Goal: Leave review/rating

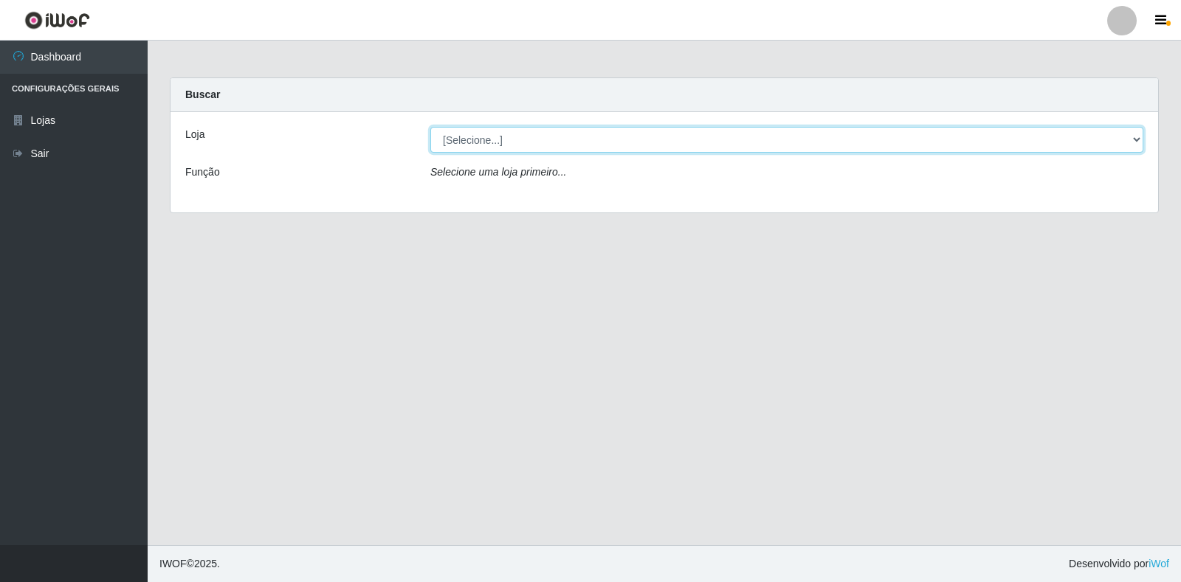
click at [504, 140] on select "[Selecione...] Atacado Vem - Loja 30 Laranjeiras Velha" at bounding box center [786, 140] width 713 height 26
select select "495"
click at [430, 127] on select "[Selecione...] Atacado Vem - Loja 30 Laranjeiras Velha" at bounding box center [786, 140] width 713 height 26
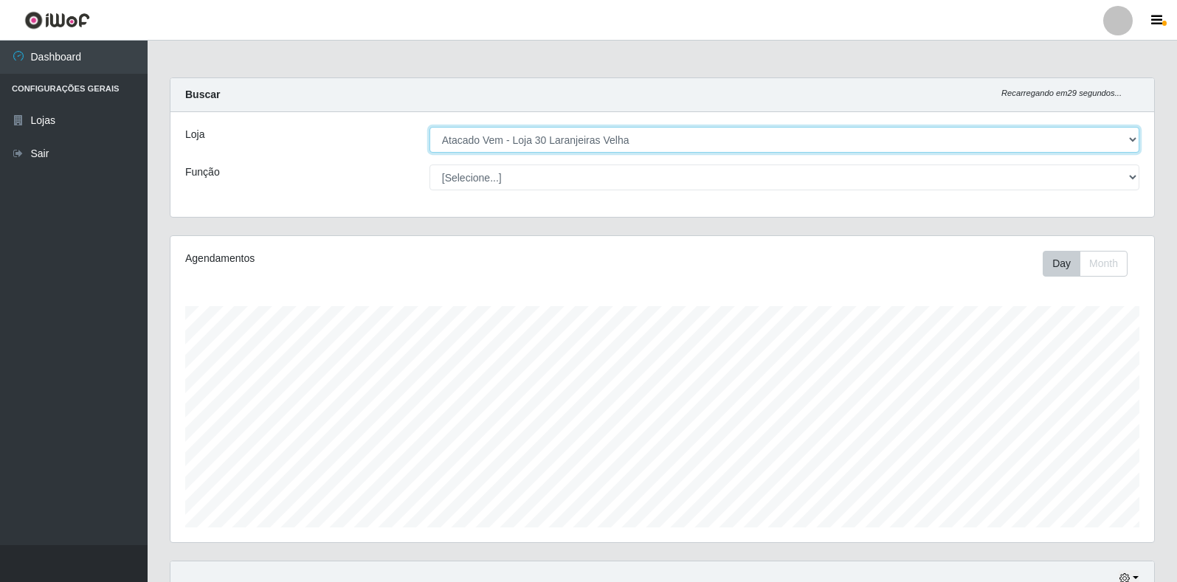
scroll to position [306, 984]
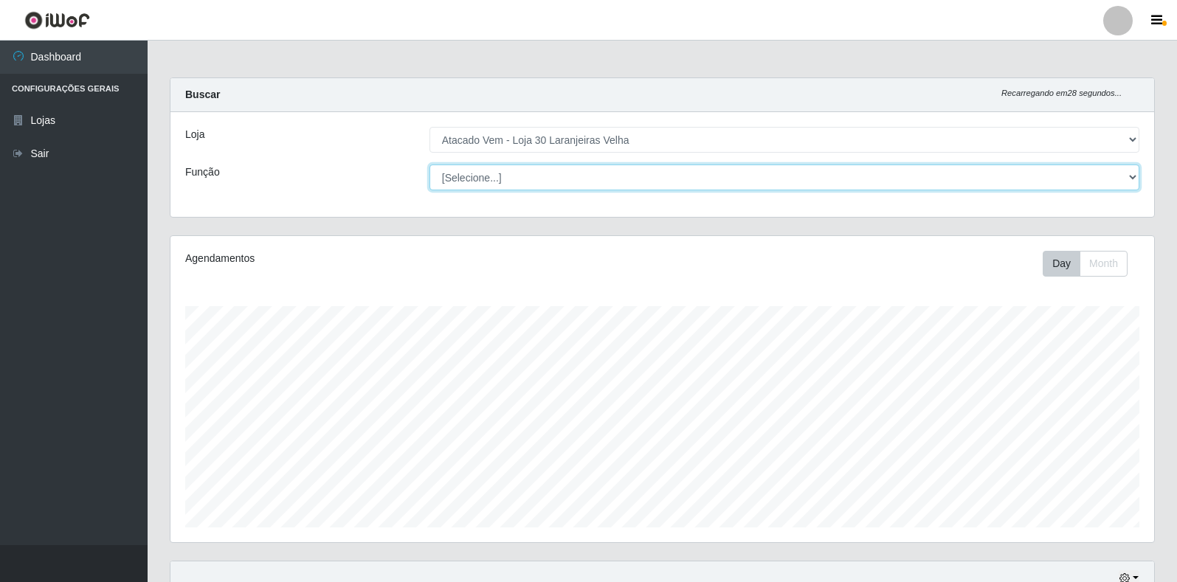
click at [501, 183] on select "[Selecione...] Repositor Repositor + Repositor ++" at bounding box center [784, 178] width 710 height 26
click at [504, 171] on select "[Selecione...] Repositor Repositor + Repositor ++" at bounding box center [784, 178] width 710 height 26
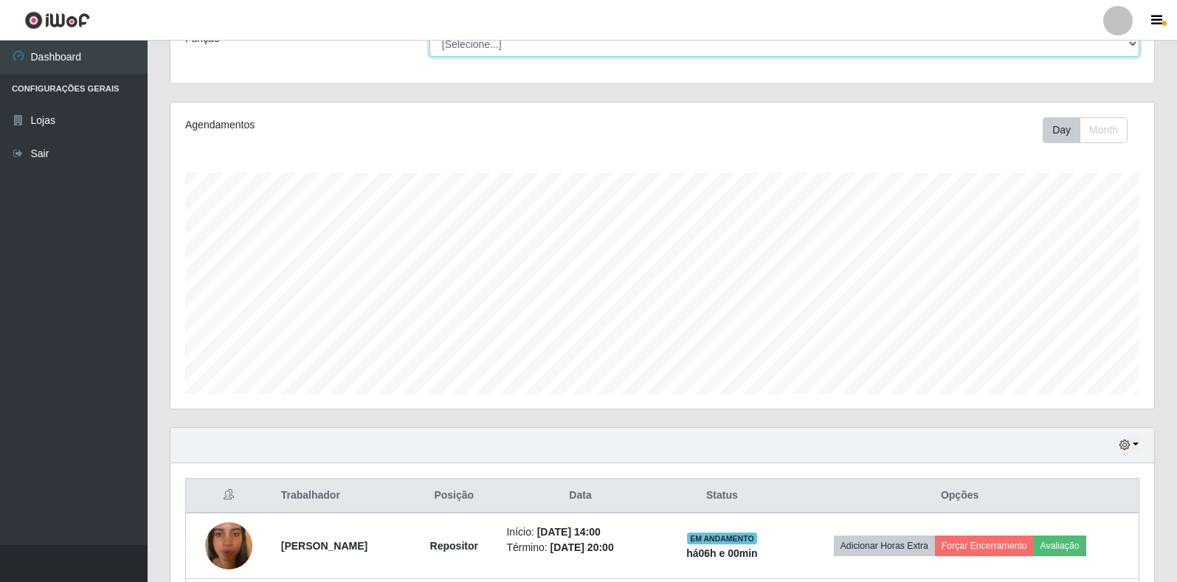
scroll to position [398, 0]
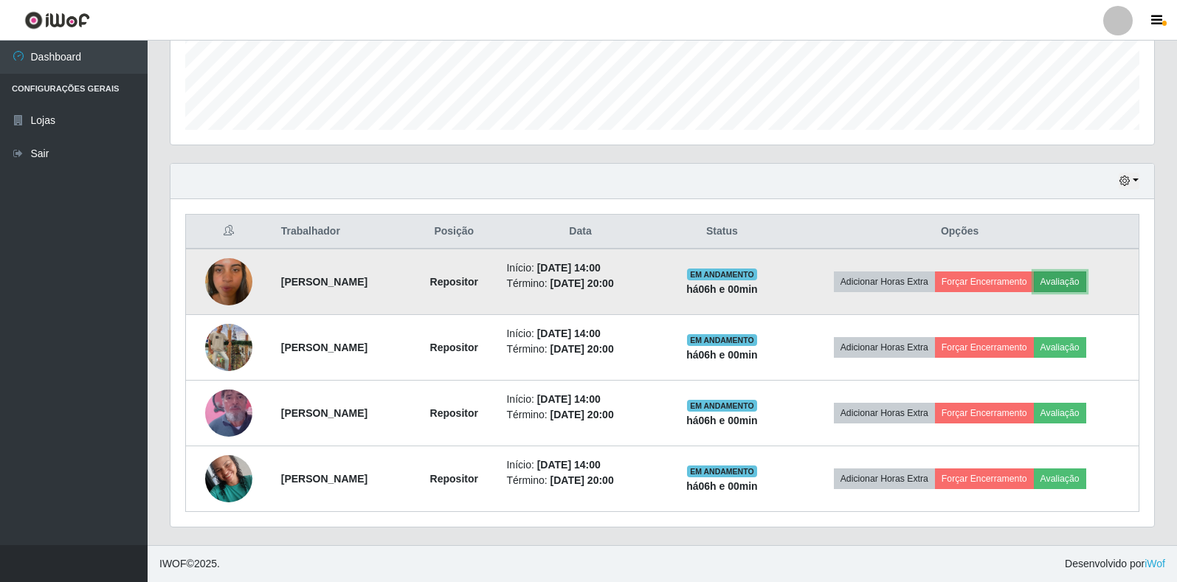
click at [1079, 277] on button "Avaliação" at bounding box center [1060, 282] width 52 height 21
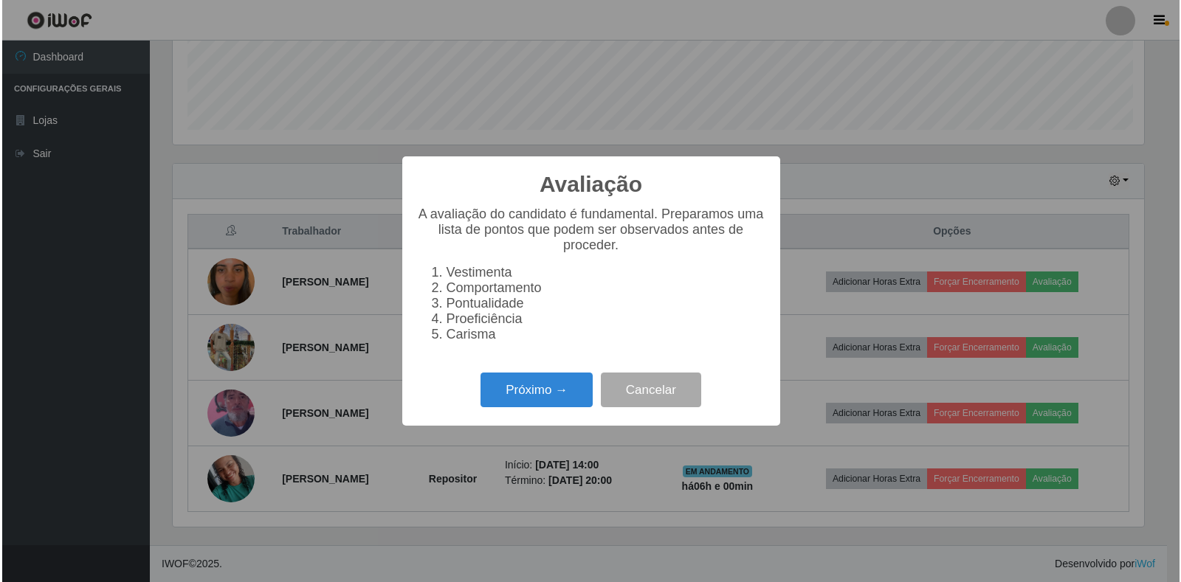
scroll to position [306, 975]
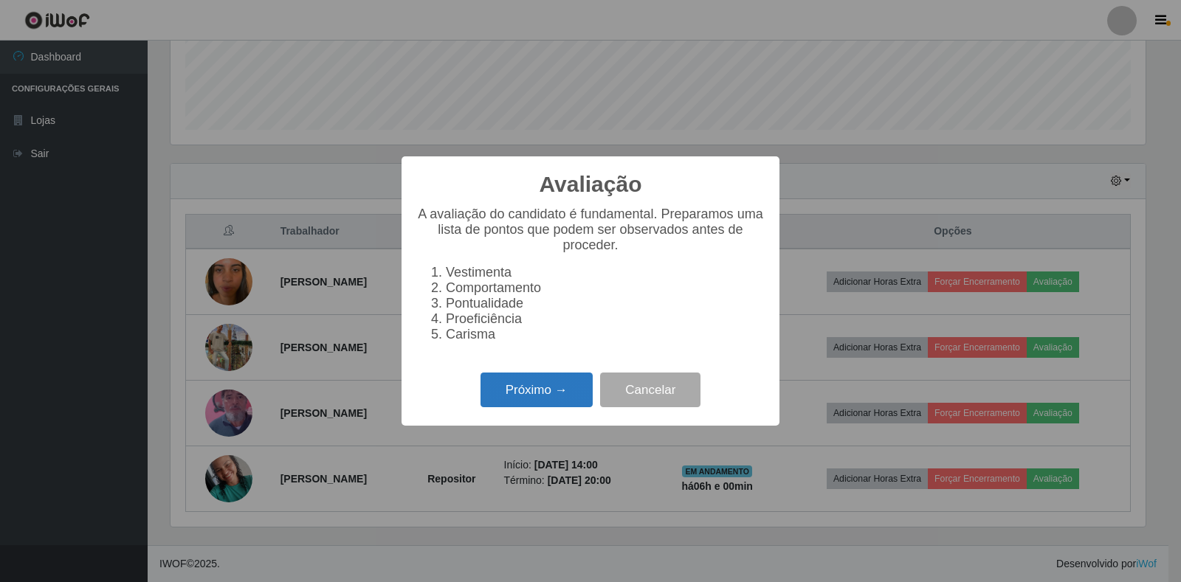
drag, startPoint x: 527, startPoint y: 400, endPoint x: 536, endPoint y: 399, distance: 8.9
click at [536, 399] on button "Próximo →" at bounding box center [536, 390] width 112 height 35
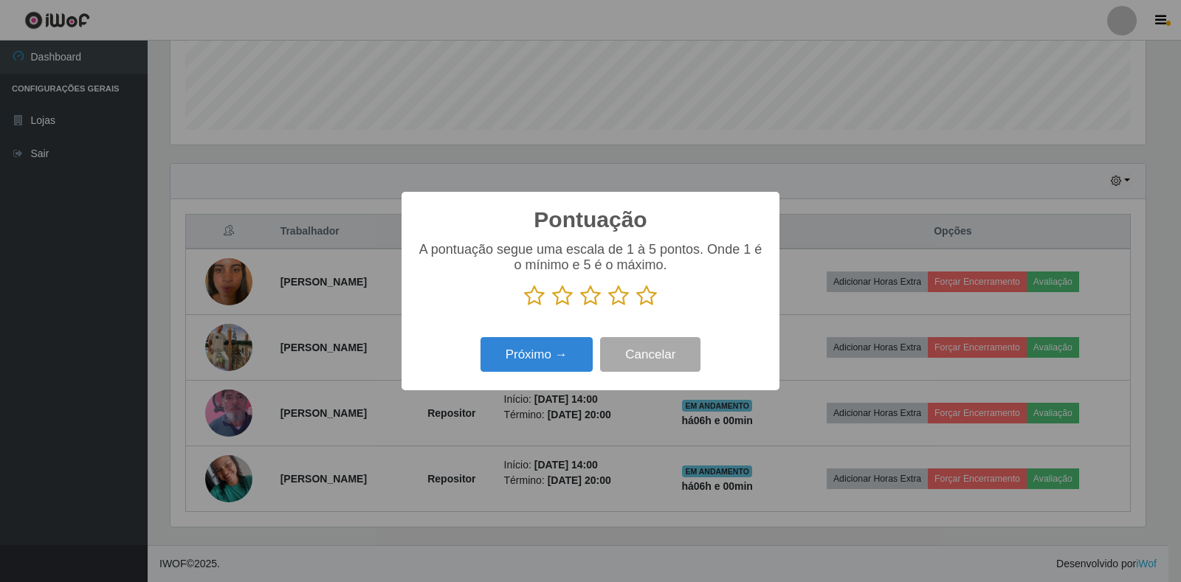
scroll to position [737541, 736873]
click at [648, 293] on icon at bounding box center [646, 296] width 21 height 22
click at [636, 307] on input "radio" at bounding box center [636, 307] width 0 height 0
click at [579, 356] on button "Próximo →" at bounding box center [536, 354] width 112 height 35
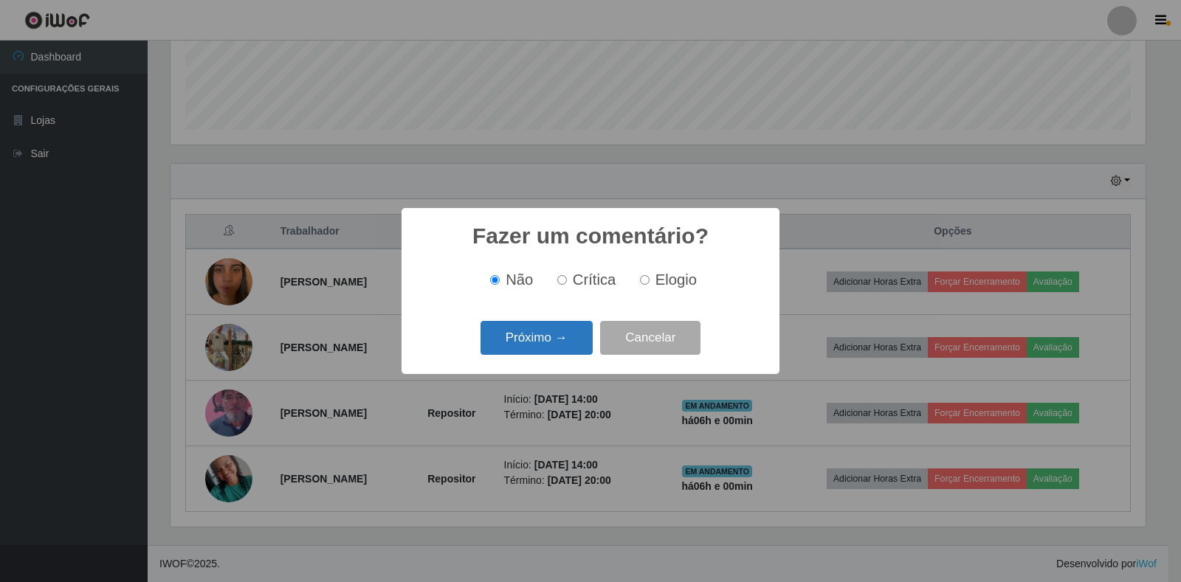
click at [533, 339] on button "Próximo →" at bounding box center [536, 338] width 112 height 35
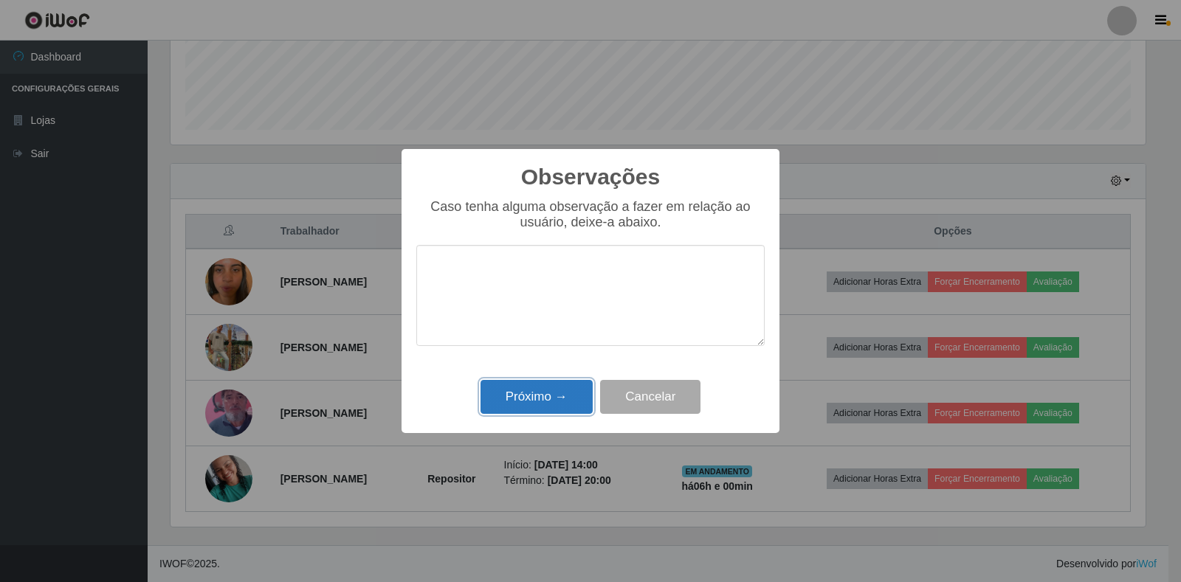
click at [564, 401] on button "Próximo →" at bounding box center [536, 397] width 112 height 35
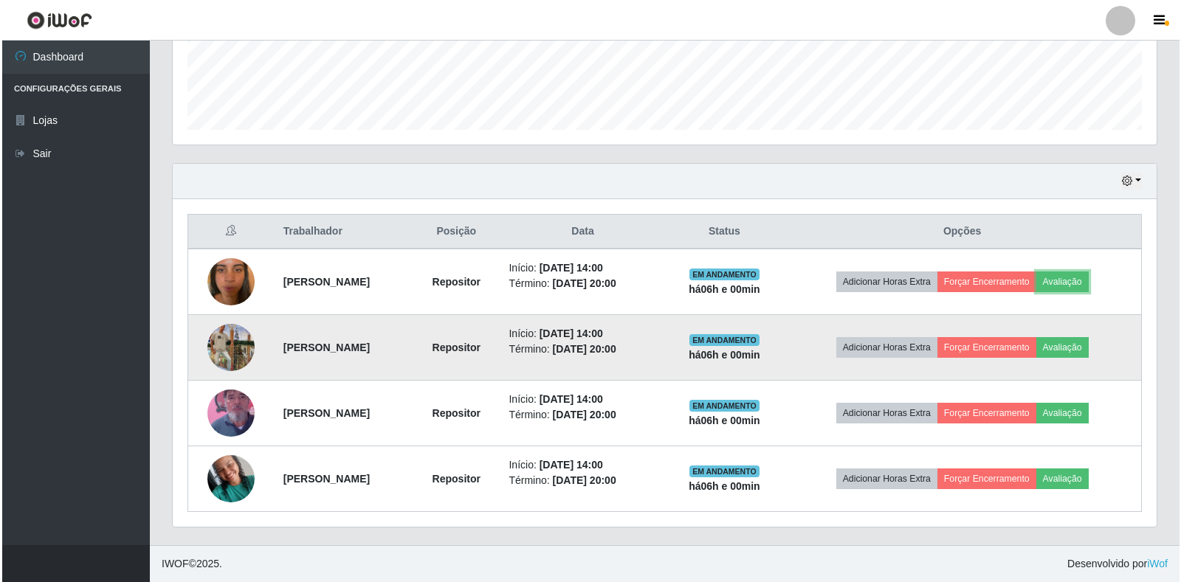
scroll to position [306, 984]
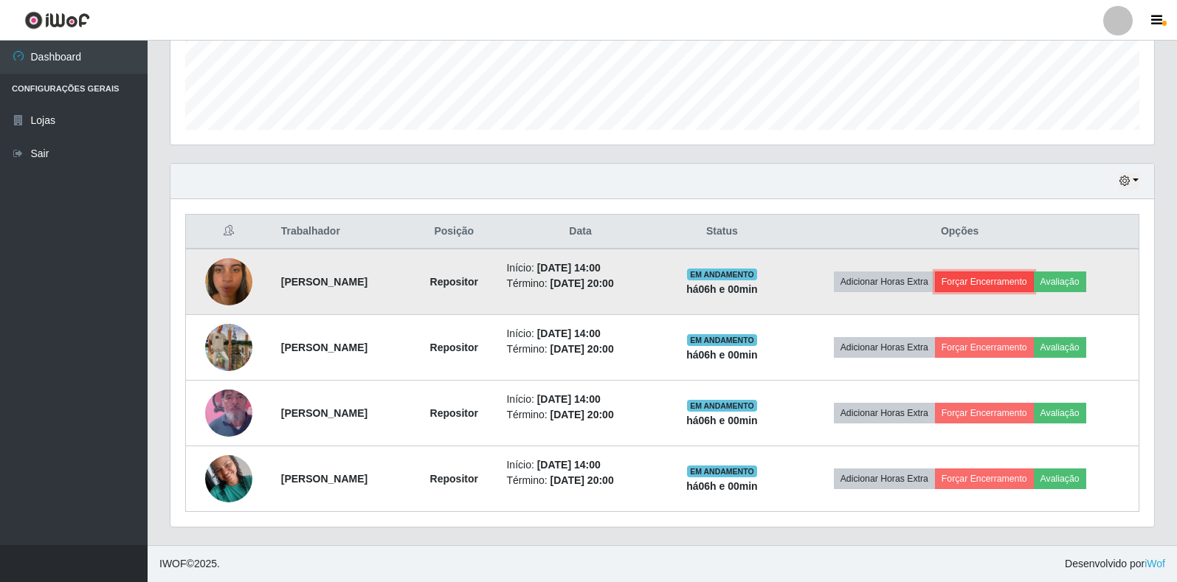
click at [1007, 277] on button "Forçar Encerramento" at bounding box center [984, 282] width 99 height 21
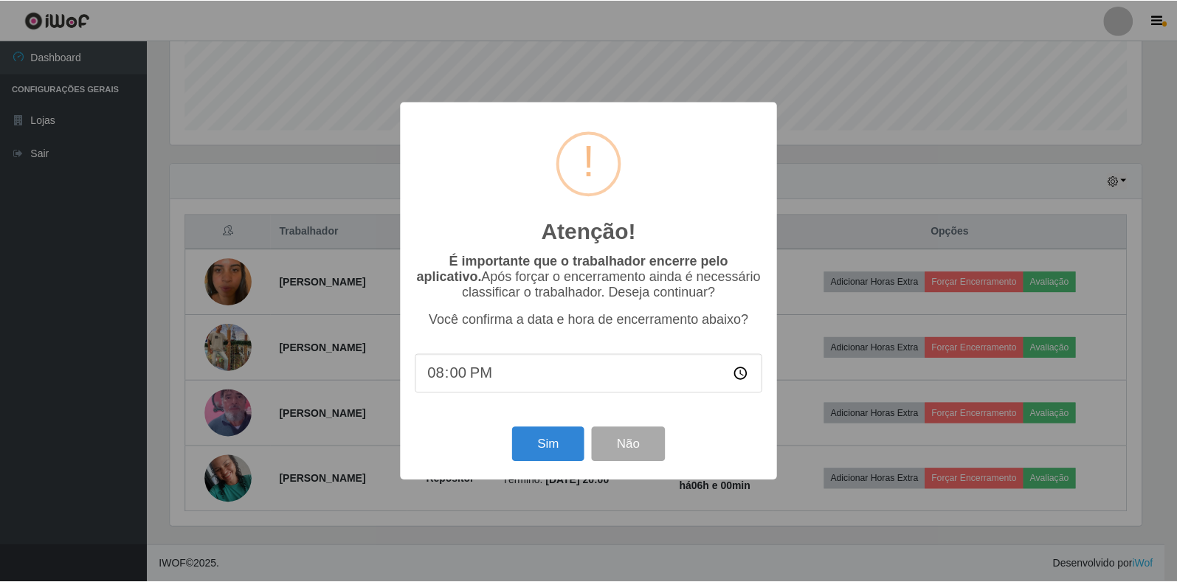
scroll to position [306, 975]
click at [561, 452] on button "Sim" at bounding box center [550, 444] width 72 height 35
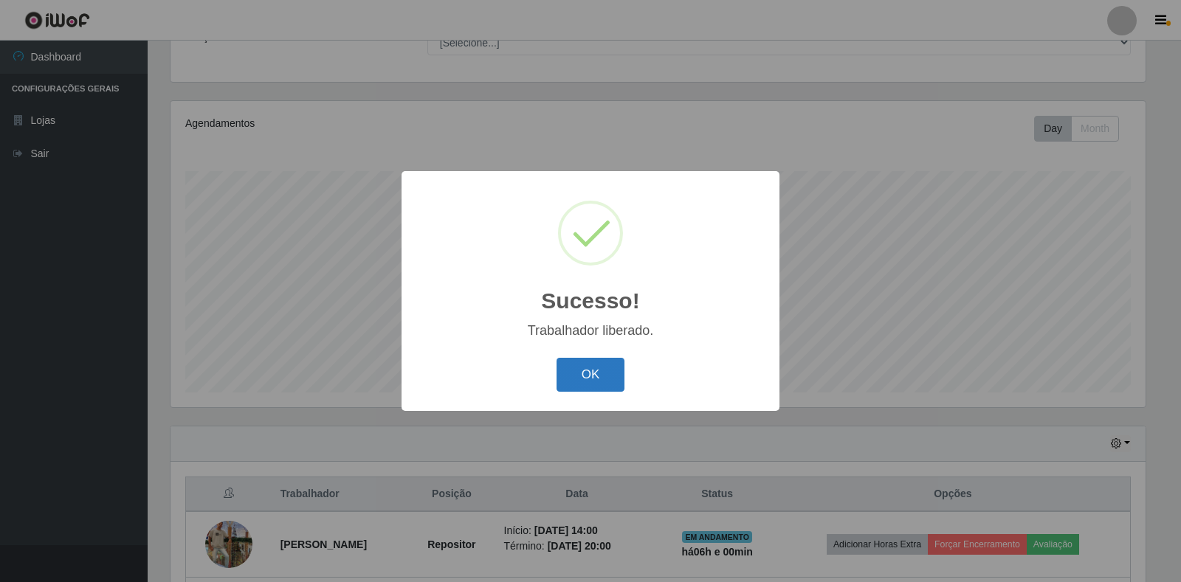
click at [576, 387] on button "OK" at bounding box center [590, 375] width 69 height 35
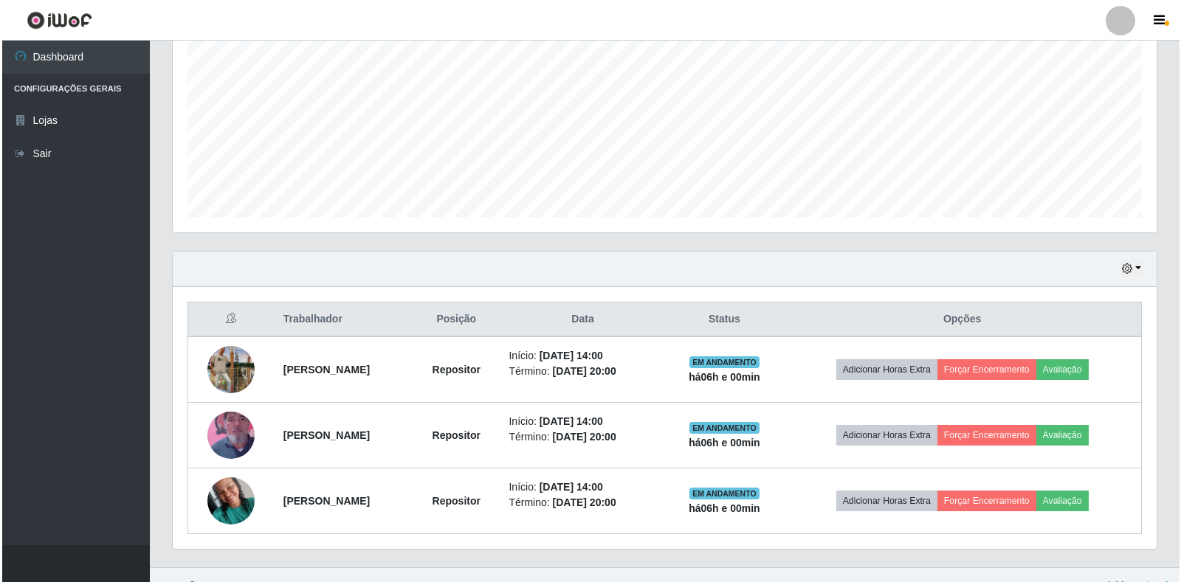
scroll to position [332, 0]
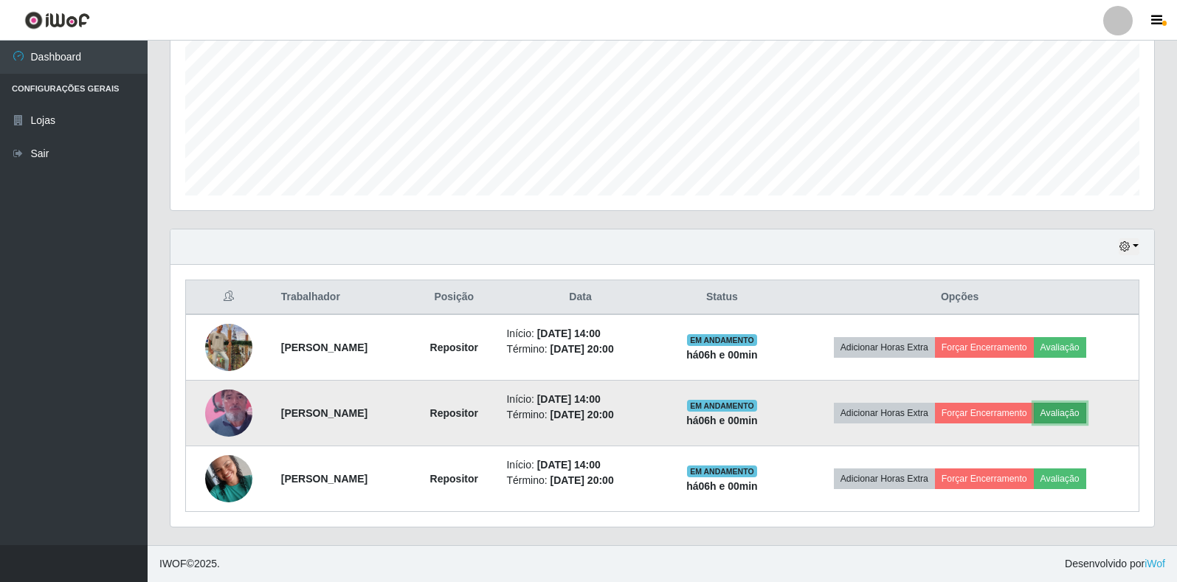
click at [1074, 412] on button "Avaliação" at bounding box center [1060, 413] width 52 height 21
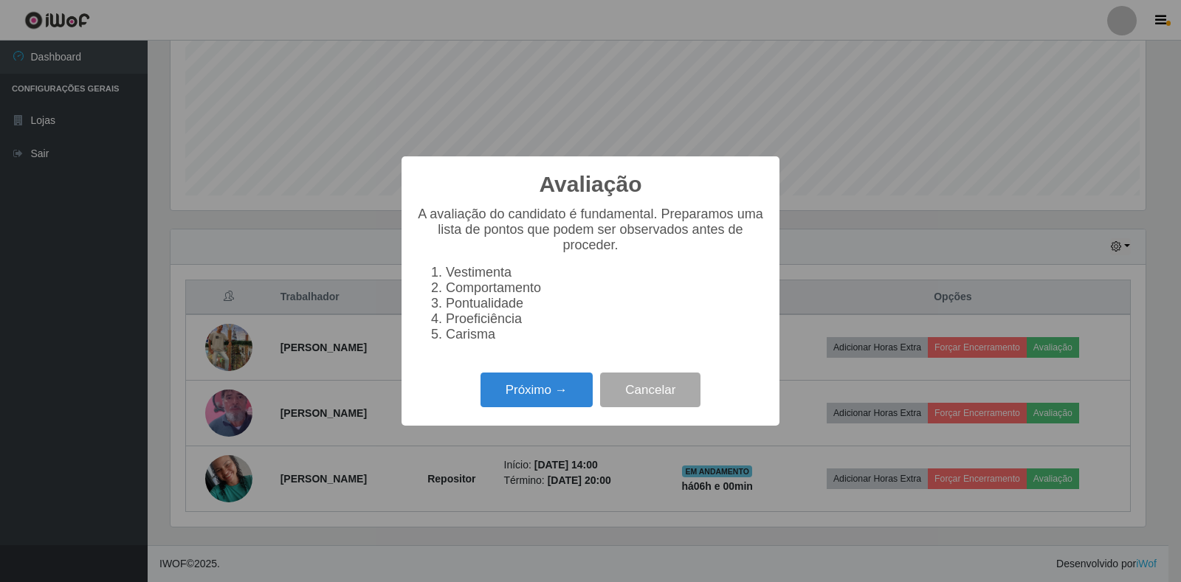
scroll to position [306, 975]
click at [522, 403] on button "Próximo →" at bounding box center [536, 390] width 112 height 35
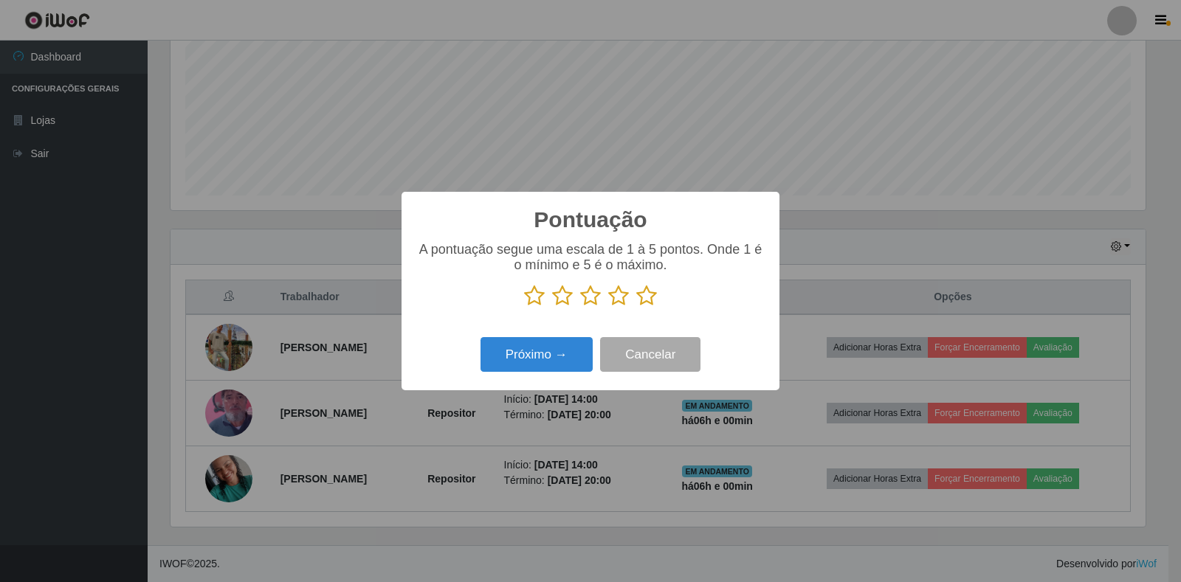
scroll to position [737541, 736873]
click at [644, 298] on icon at bounding box center [646, 296] width 21 height 22
click at [636, 307] on input "radio" at bounding box center [636, 307] width 0 height 0
click at [556, 353] on button "Próximo →" at bounding box center [536, 354] width 112 height 35
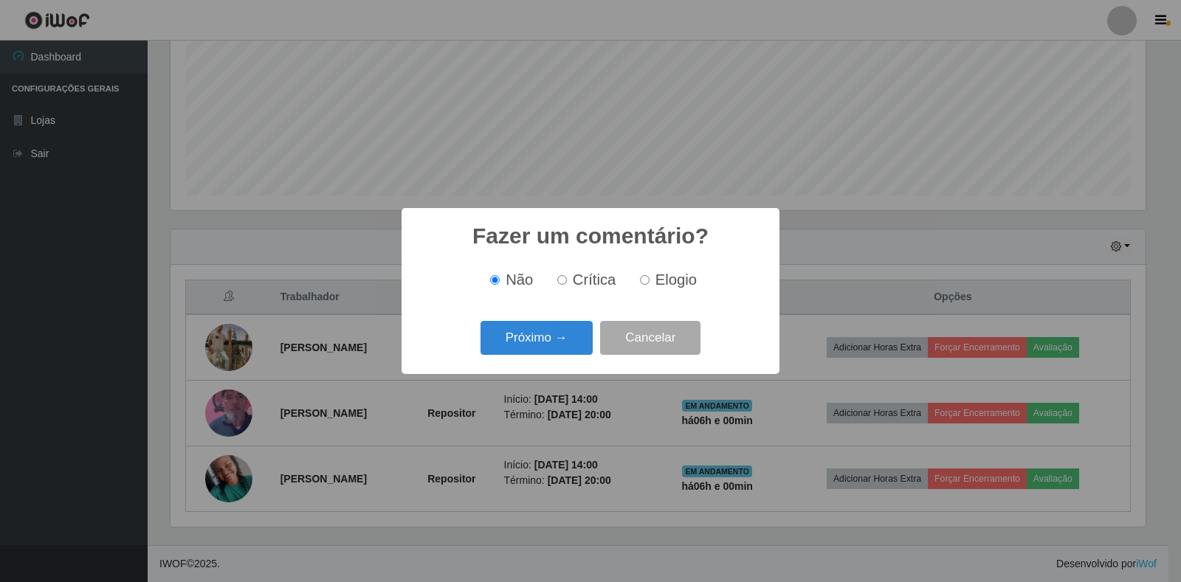
click at [556, 353] on button "Próximo →" at bounding box center [536, 338] width 112 height 35
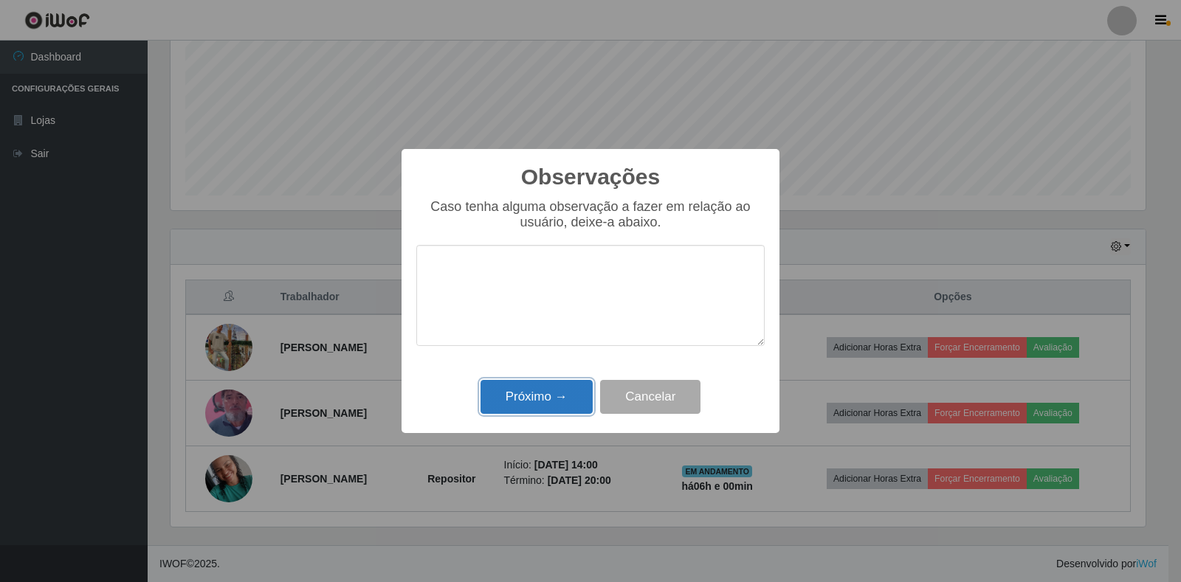
click at [553, 397] on button "Próximo →" at bounding box center [536, 397] width 112 height 35
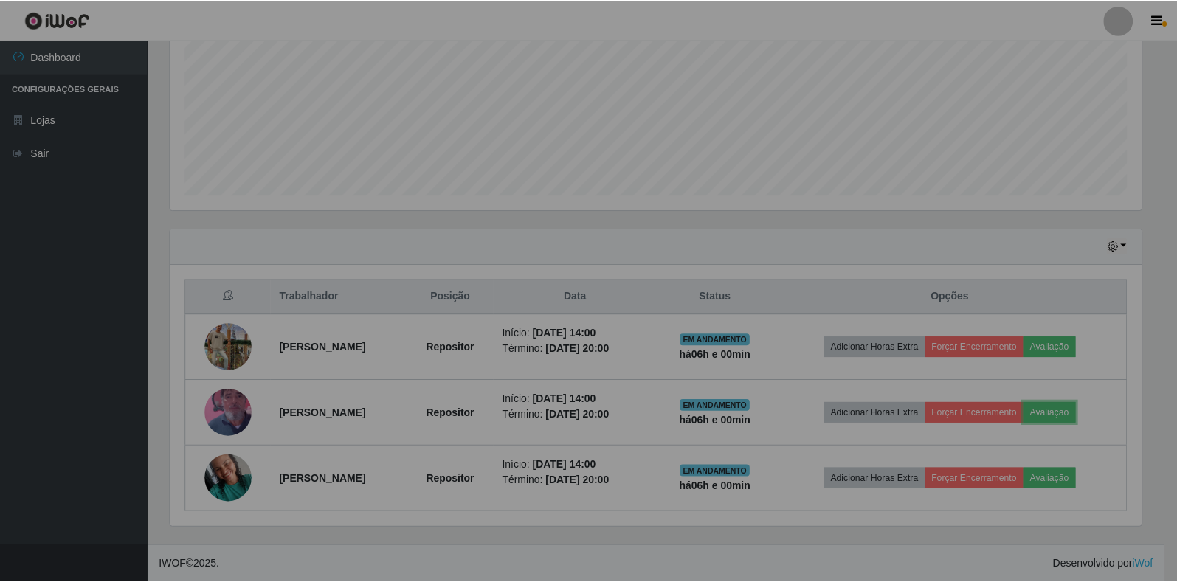
scroll to position [306, 984]
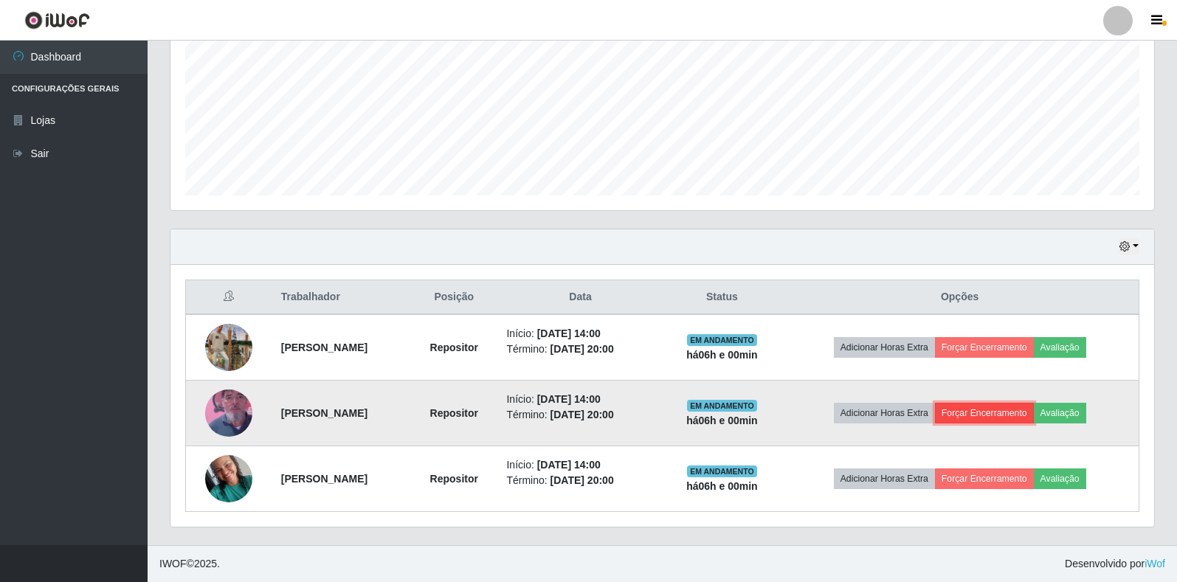
click at [1012, 415] on button "Forçar Encerramento" at bounding box center [984, 413] width 99 height 21
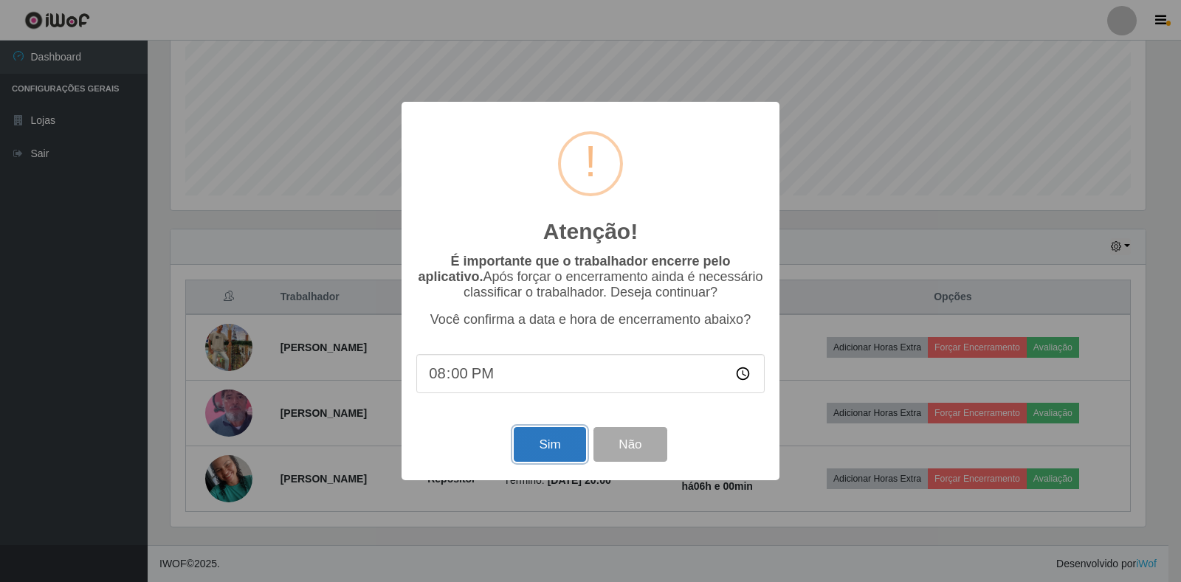
click at [548, 457] on button "Sim" at bounding box center [550, 444] width 72 height 35
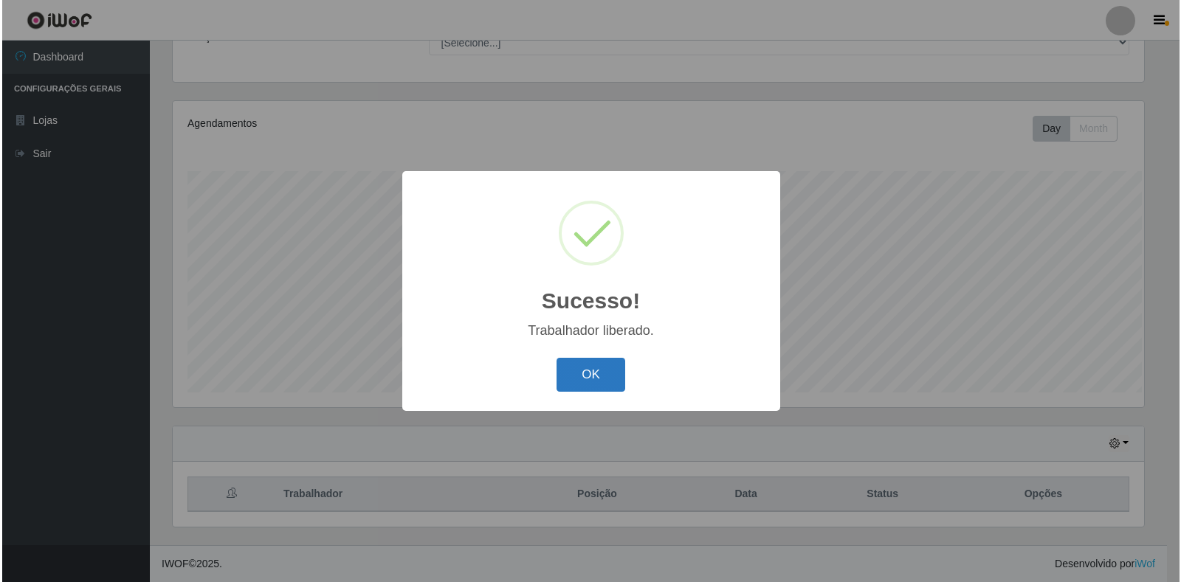
scroll to position [0, 0]
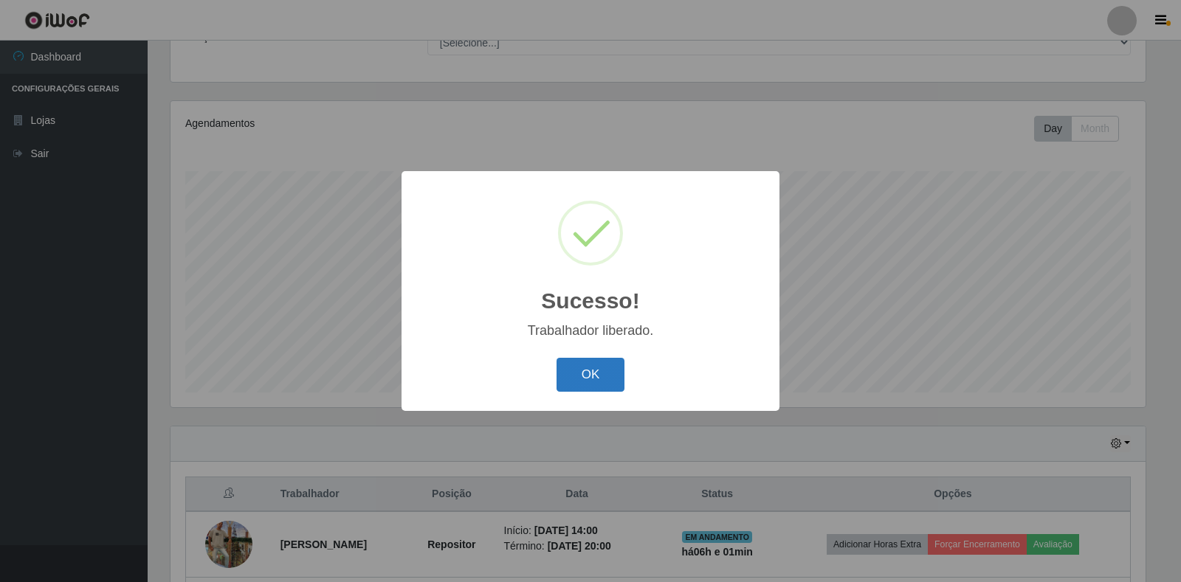
click at [596, 376] on button "OK" at bounding box center [590, 375] width 69 height 35
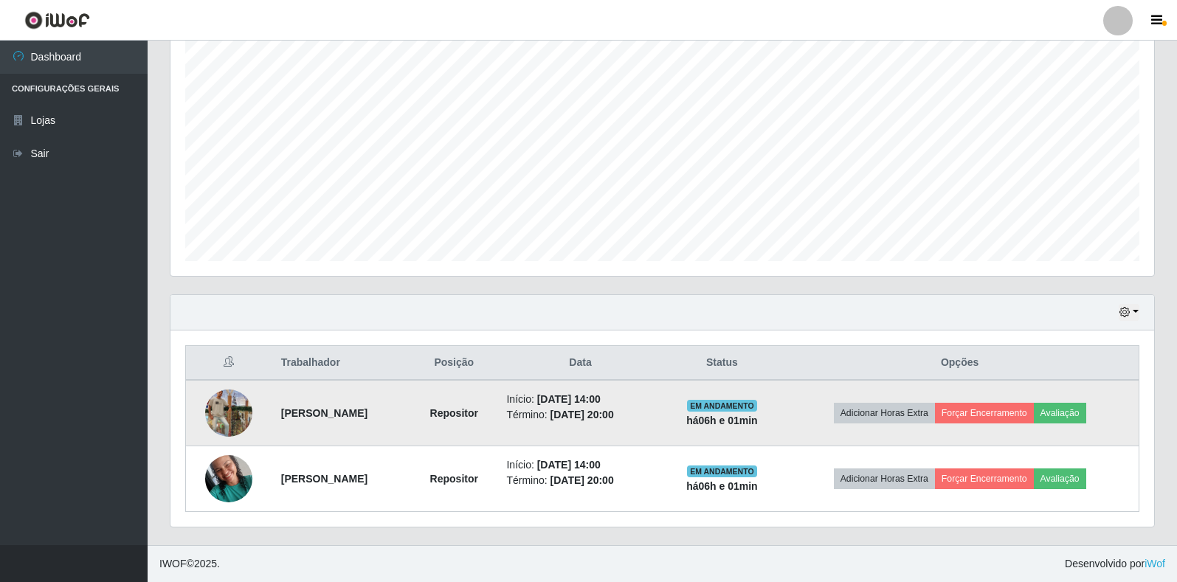
click at [232, 418] on img at bounding box center [228, 413] width 47 height 84
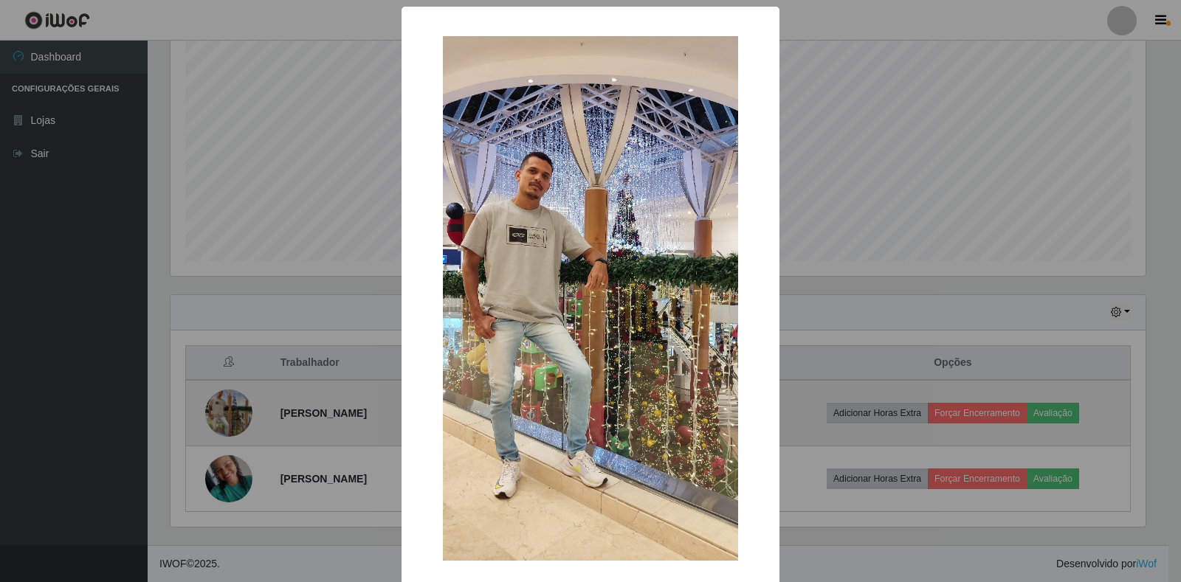
click at [232, 418] on div "× OK Cancel" at bounding box center [590, 291] width 1181 height 582
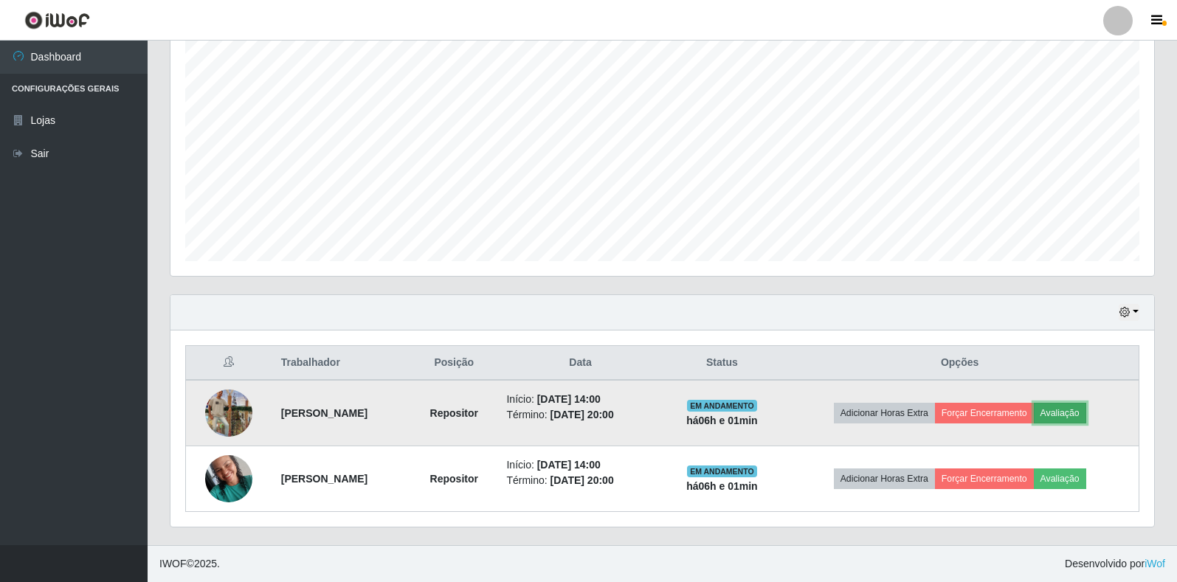
click at [1086, 418] on button "Avaliação" at bounding box center [1060, 413] width 52 height 21
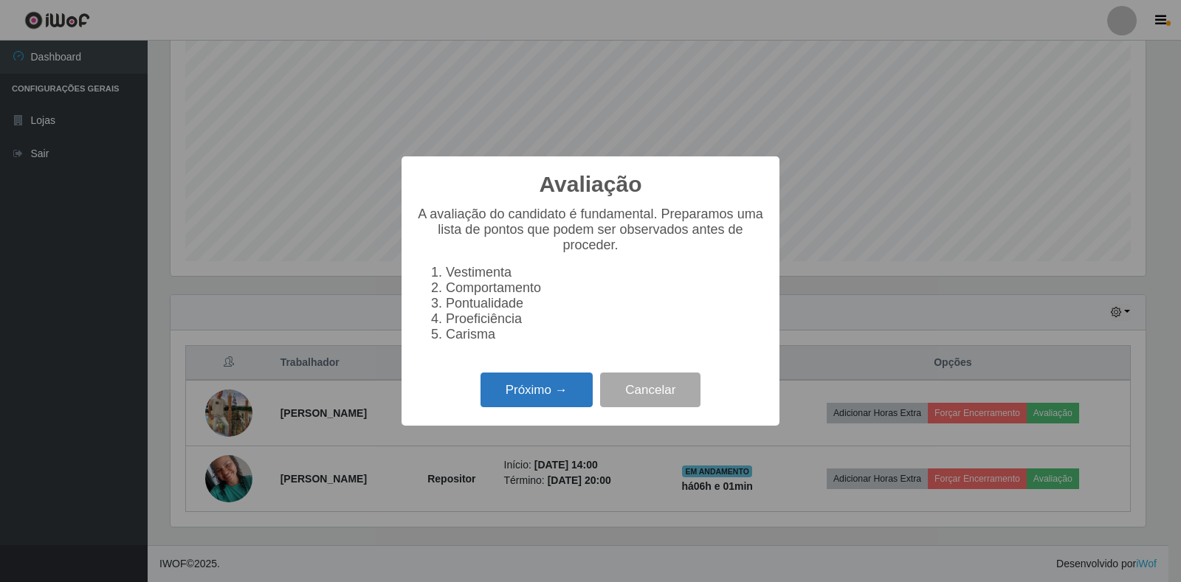
click at [534, 407] on button "Próximo →" at bounding box center [536, 390] width 112 height 35
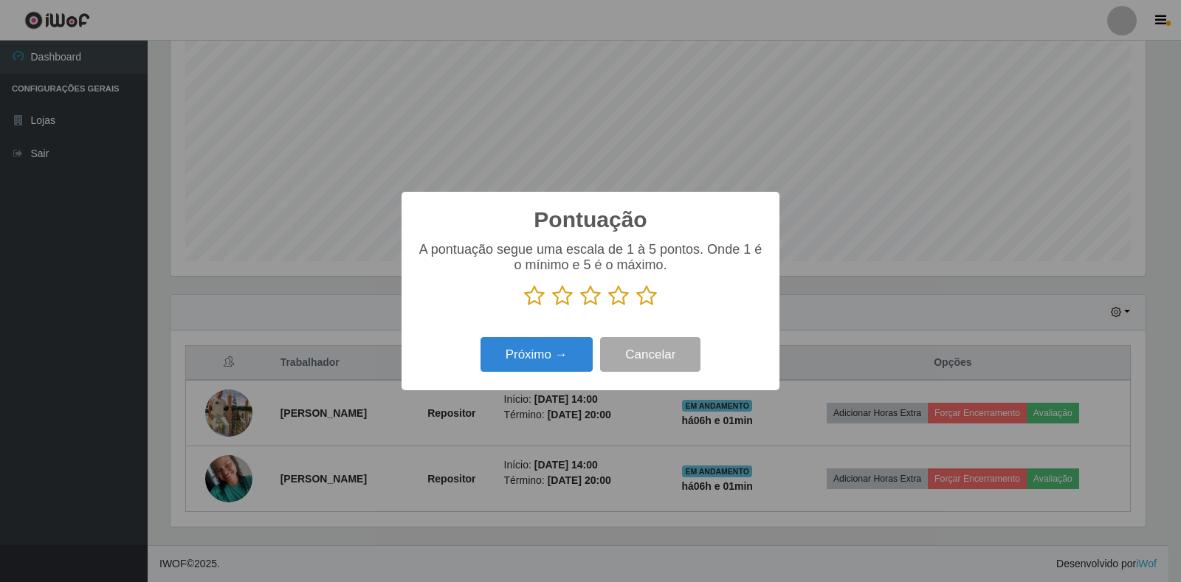
click at [639, 296] on icon at bounding box center [646, 296] width 21 height 22
click at [636, 307] on input "radio" at bounding box center [636, 307] width 0 height 0
click at [557, 364] on button "Próximo →" at bounding box center [536, 354] width 112 height 35
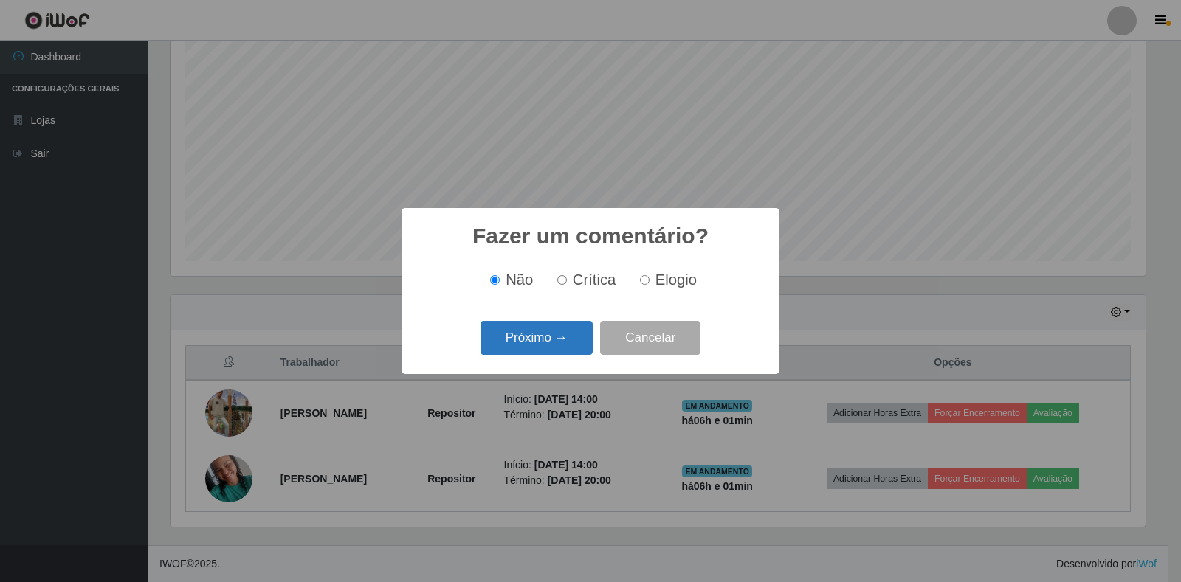
click at [563, 353] on button "Próximo →" at bounding box center [536, 338] width 112 height 35
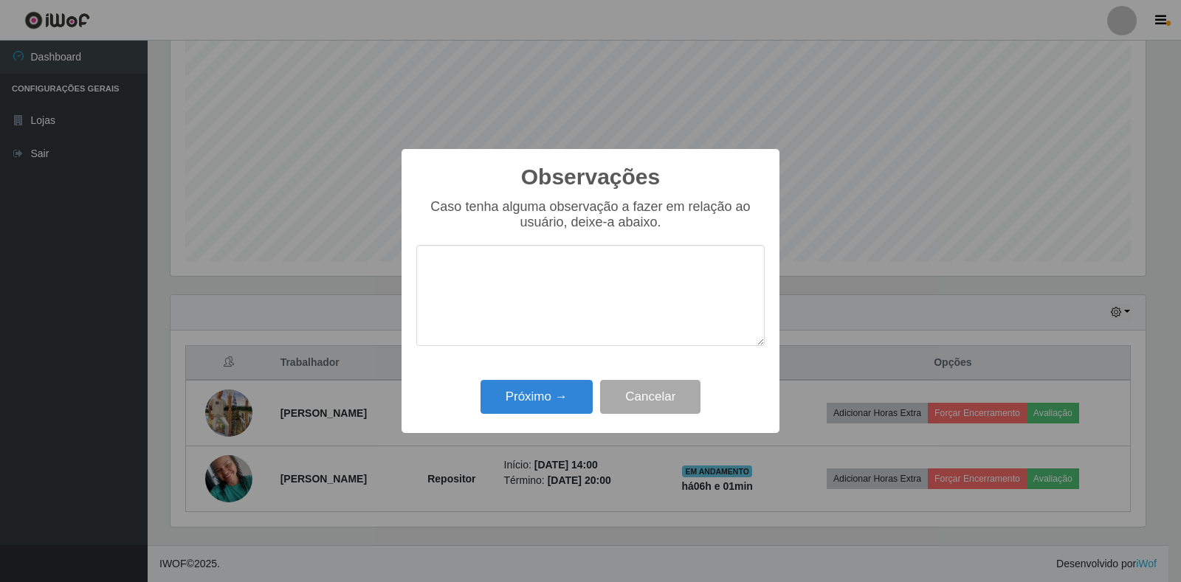
click at [546, 424] on div "Observações × Caso tenha alguma observação a fazer em relação ao usuário, deixe…" at bounding box center [590, 291] width 378 height 284
click at [547, 408] on button "Próximo →" at bounding box center [536, 397] width 112 height 35
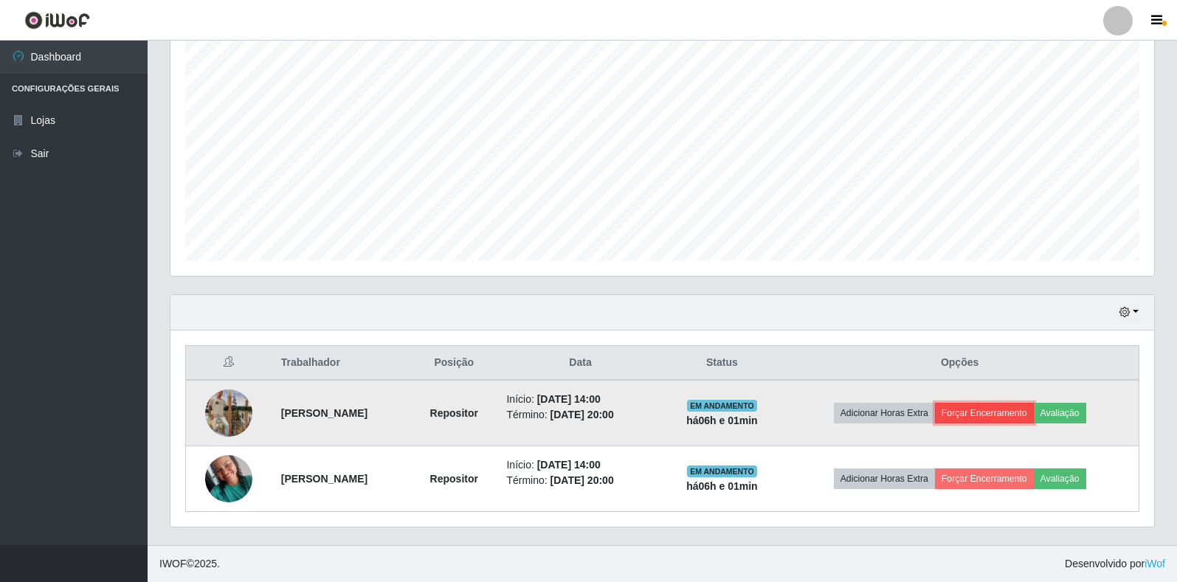
click at [1023, 414] on button "Forçar Encerramento" at bounding box center [984, 413] width 99 height 21
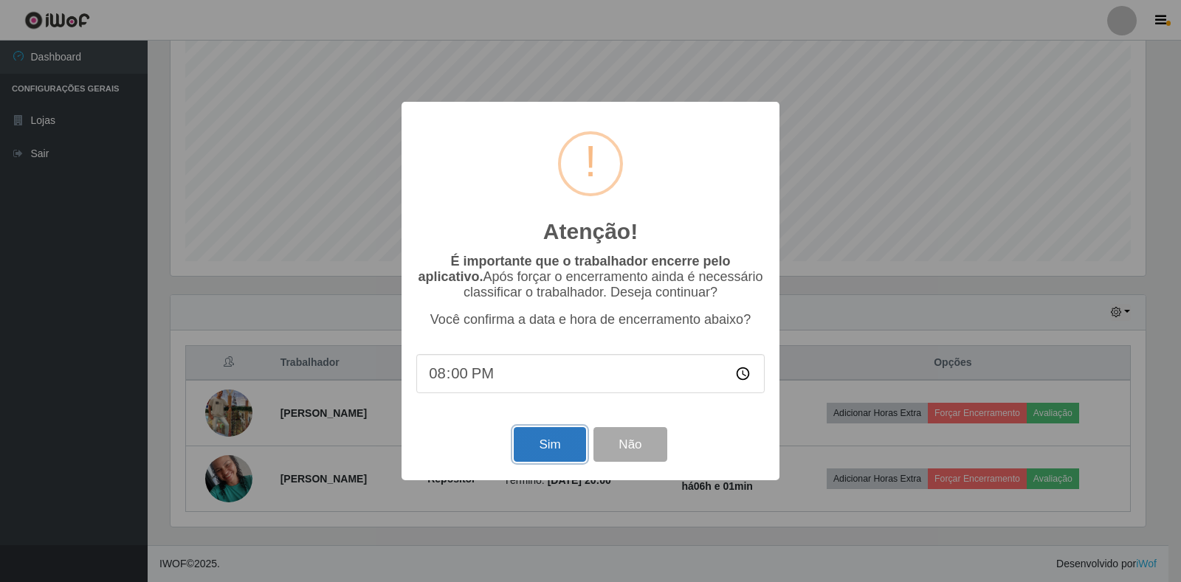
click at [556, 446] on button "Sim" at bounding box center [550, 444] width 72 height 35
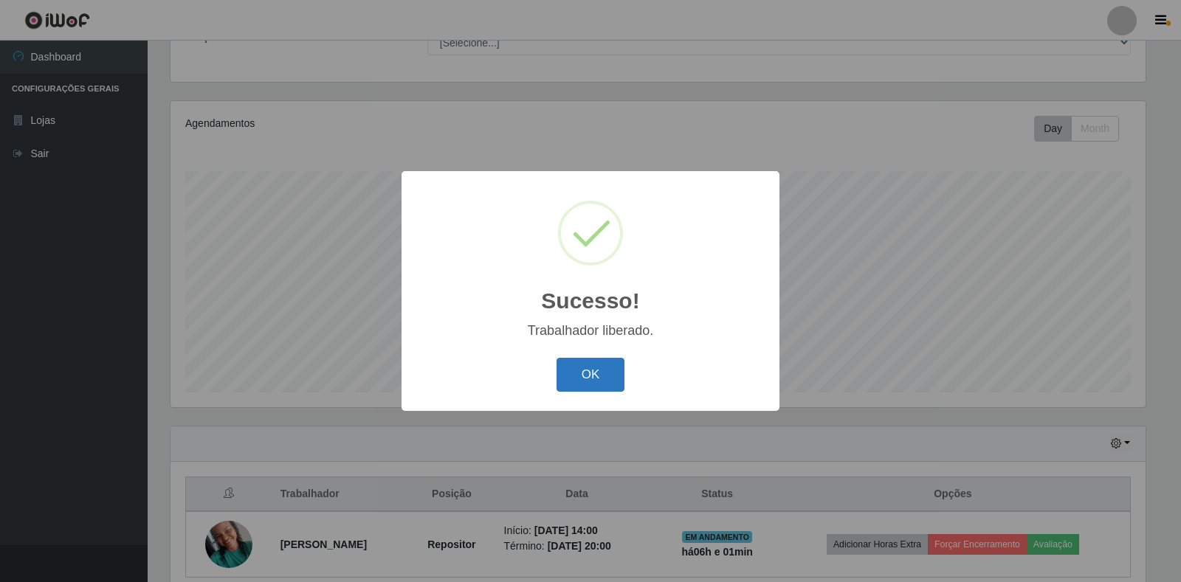
click at [581, 377] on button "OK" at bounding box center [590, 375] width 69 height 35
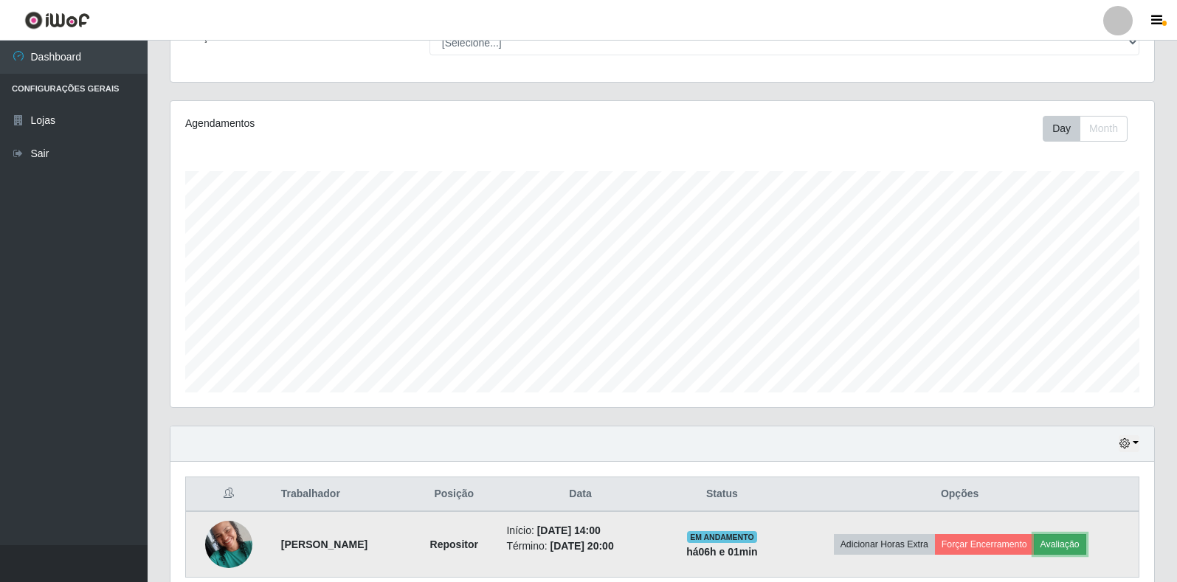
click at [1086, 545] on button "Avaliação" at bounding box center [1060, 544] width 52 height 21
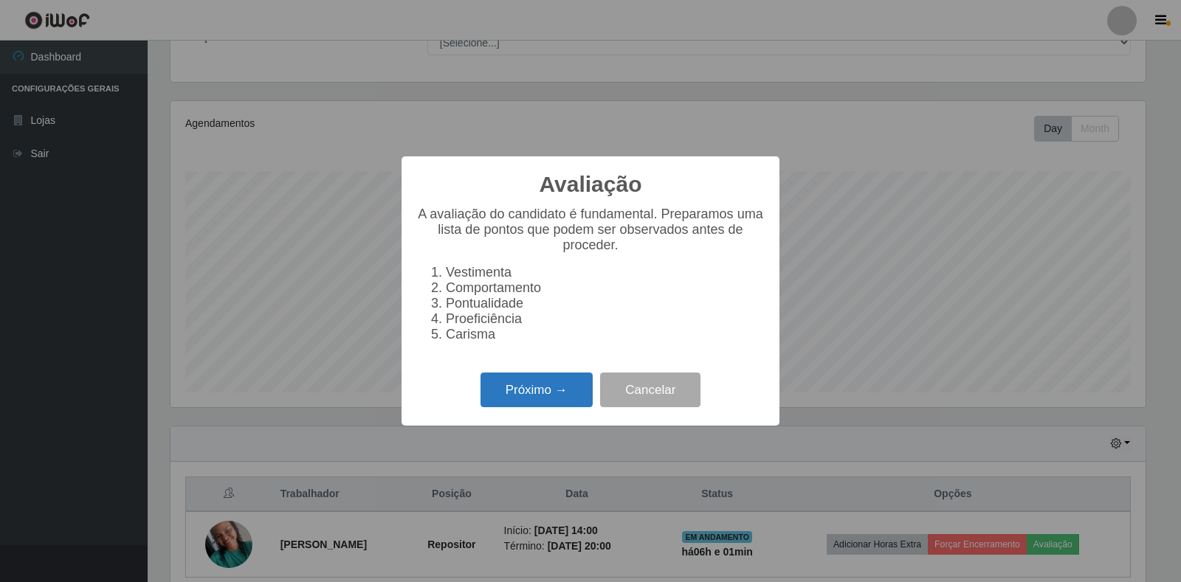
click at [506, 395] on button "Próximo →" at bounding box center [536, 390] width 112 height 35
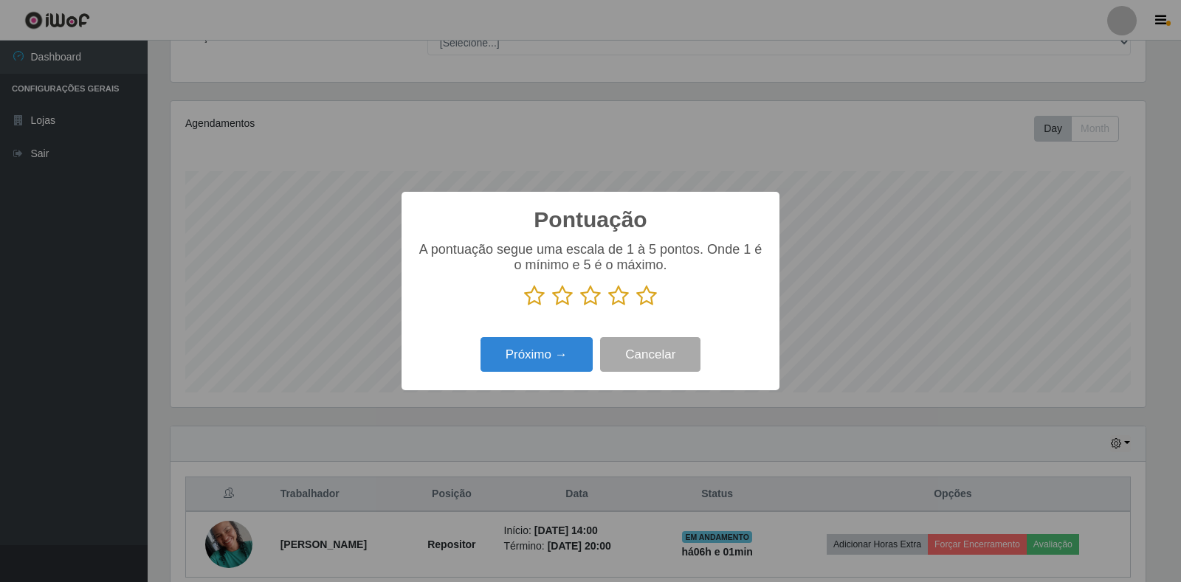
click at [648, 294] on icon at bounding box center [646, 296] width 21 height 22
click at [636, 307] on input "radio" at bounding box center [636, 307] width 0 height 0
click at [555, 357] on button "Próximo →" at bounding box center [536, 354] width 112 height 35
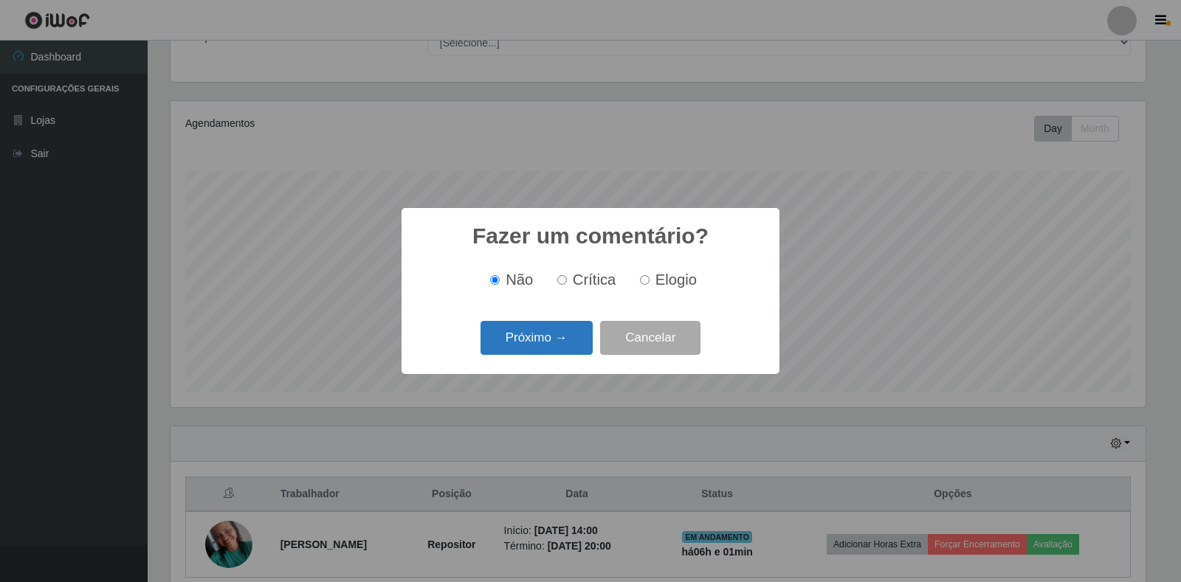
click at [556, 352] on button "Próximo →" at bounding box center [536, 338] width 112 height 35
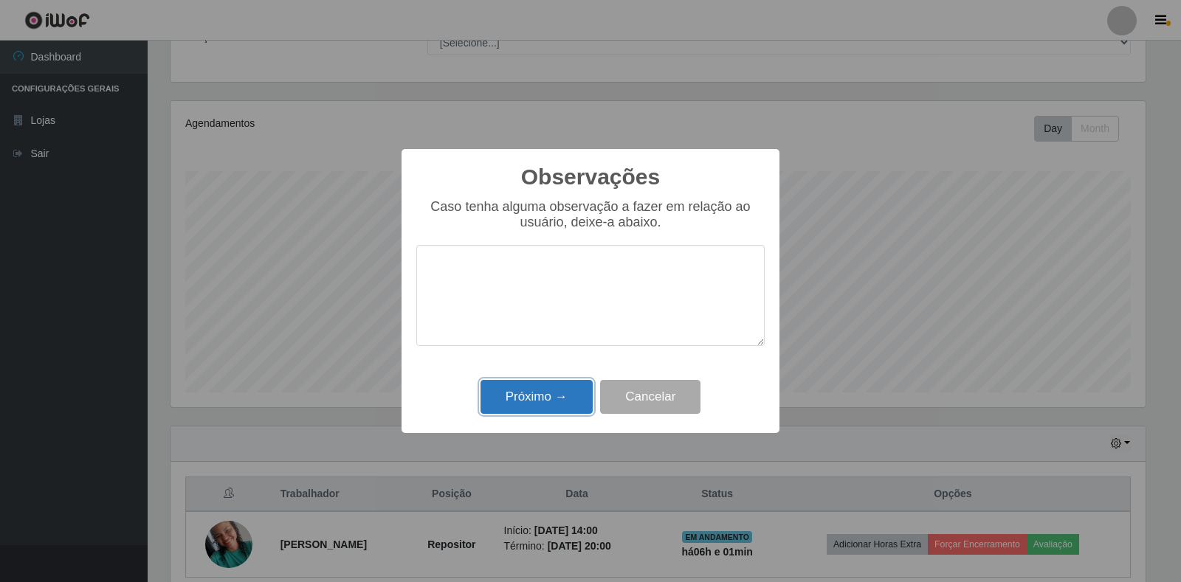
click at [559, 405] on button "Próximo →" at bounding box center [536, 397] width 112 height 35
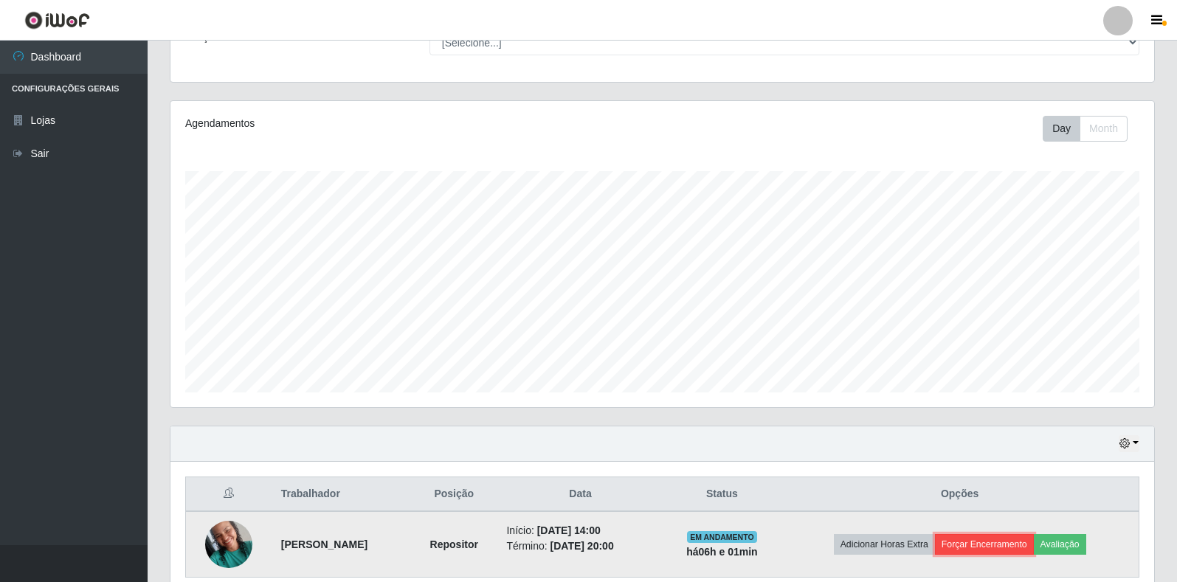
click at [1000, 548] on button "Forçar Encerramento" at bounding box center [984, 544] width 99 height 21
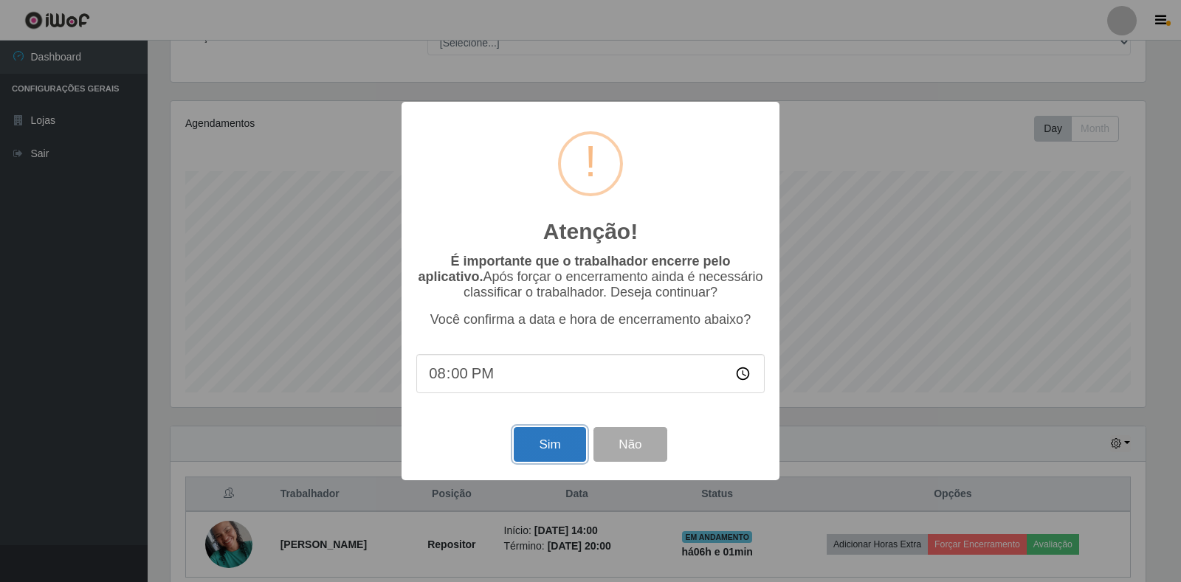
click at [579, 441] on button "Sim" at bounding box center [550, 444] width 72 height 35
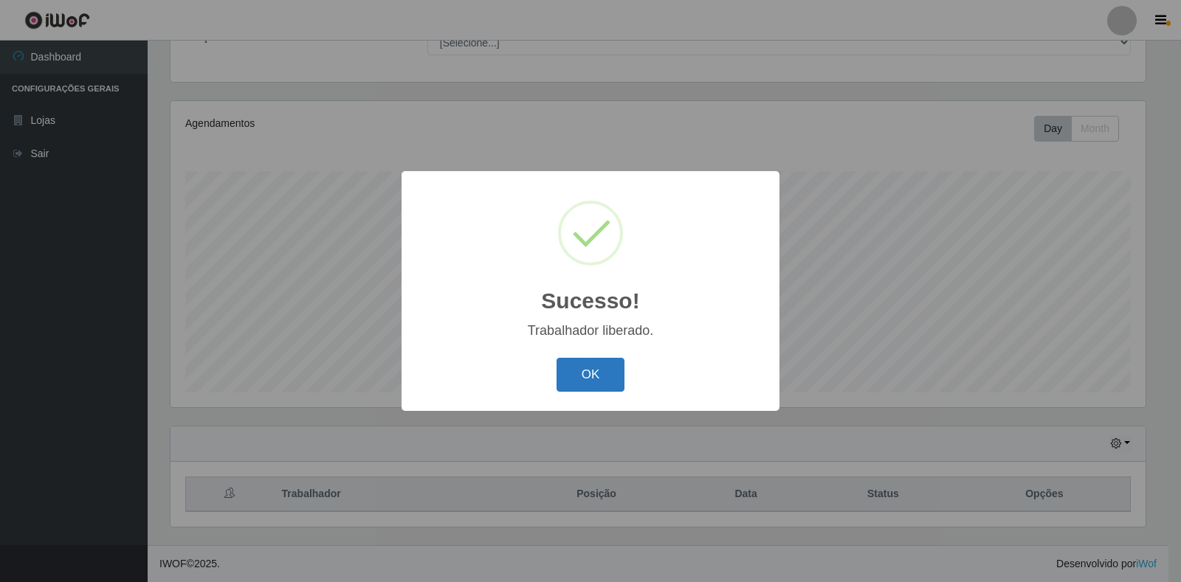
click at [570, 373] on button "OK" at bounding box center [590, 375] width 69 height 35
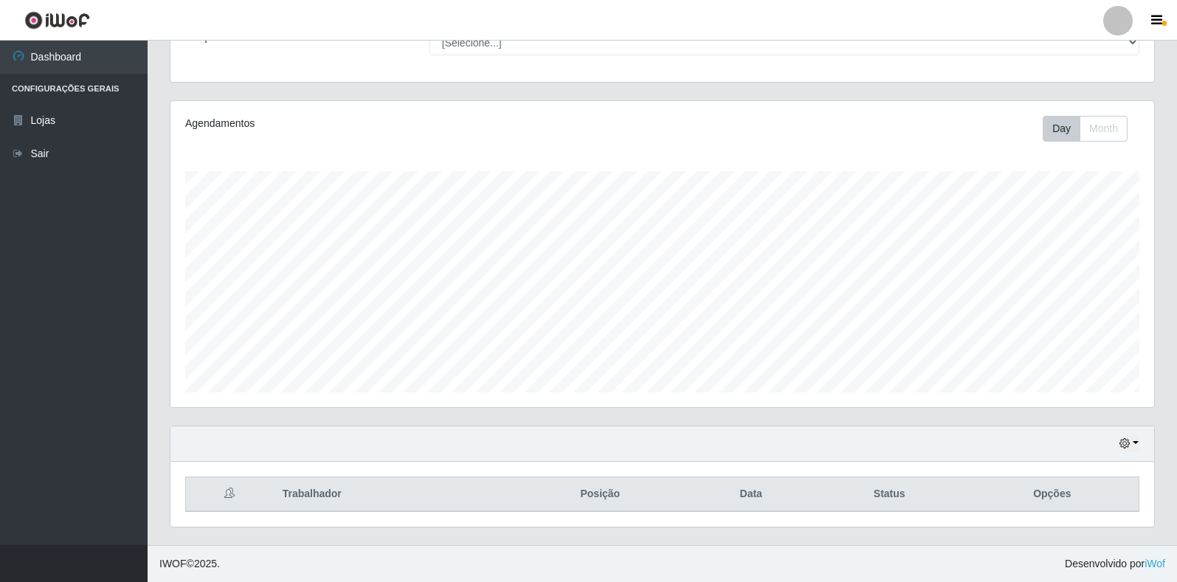
scroll to position [106, 0]
